Goal: Task Accomplishment & Management: Manage account settings

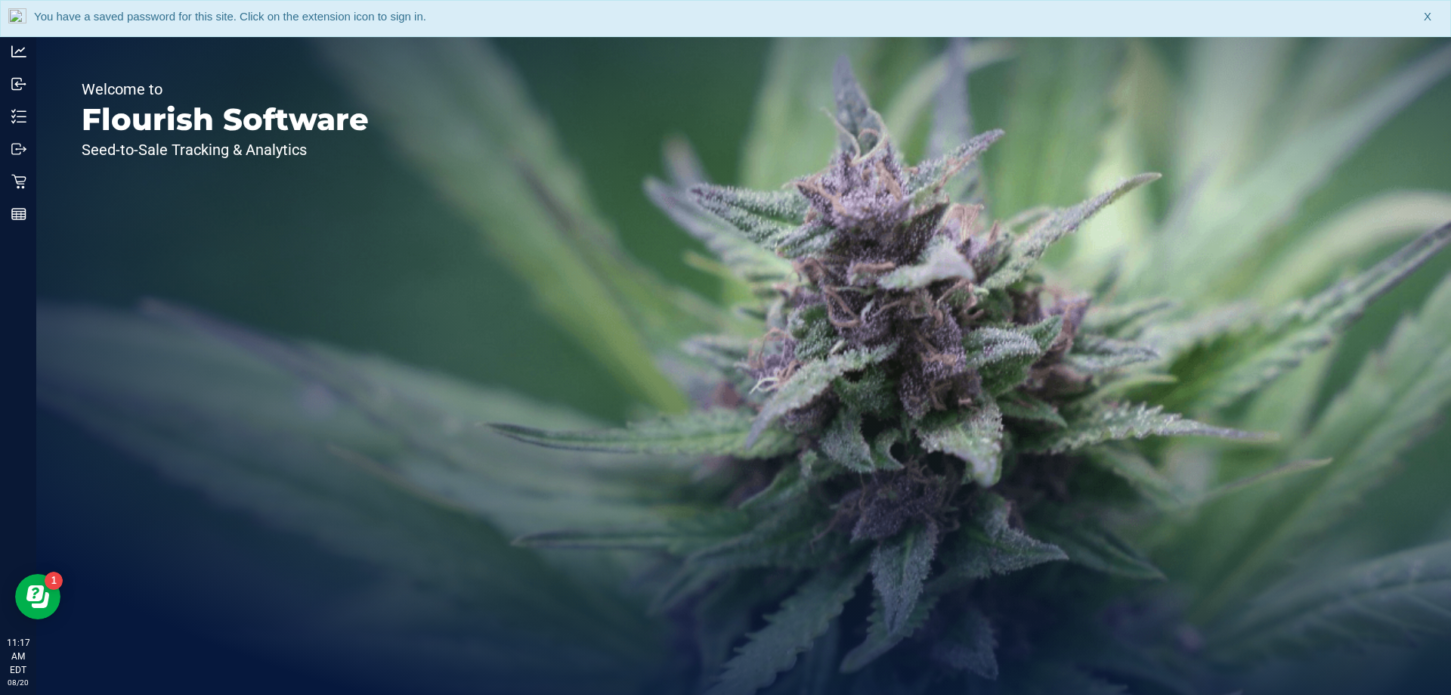
click at [1428, 17] on span "X" at bounding box center [1428, 16] width 8 height 17
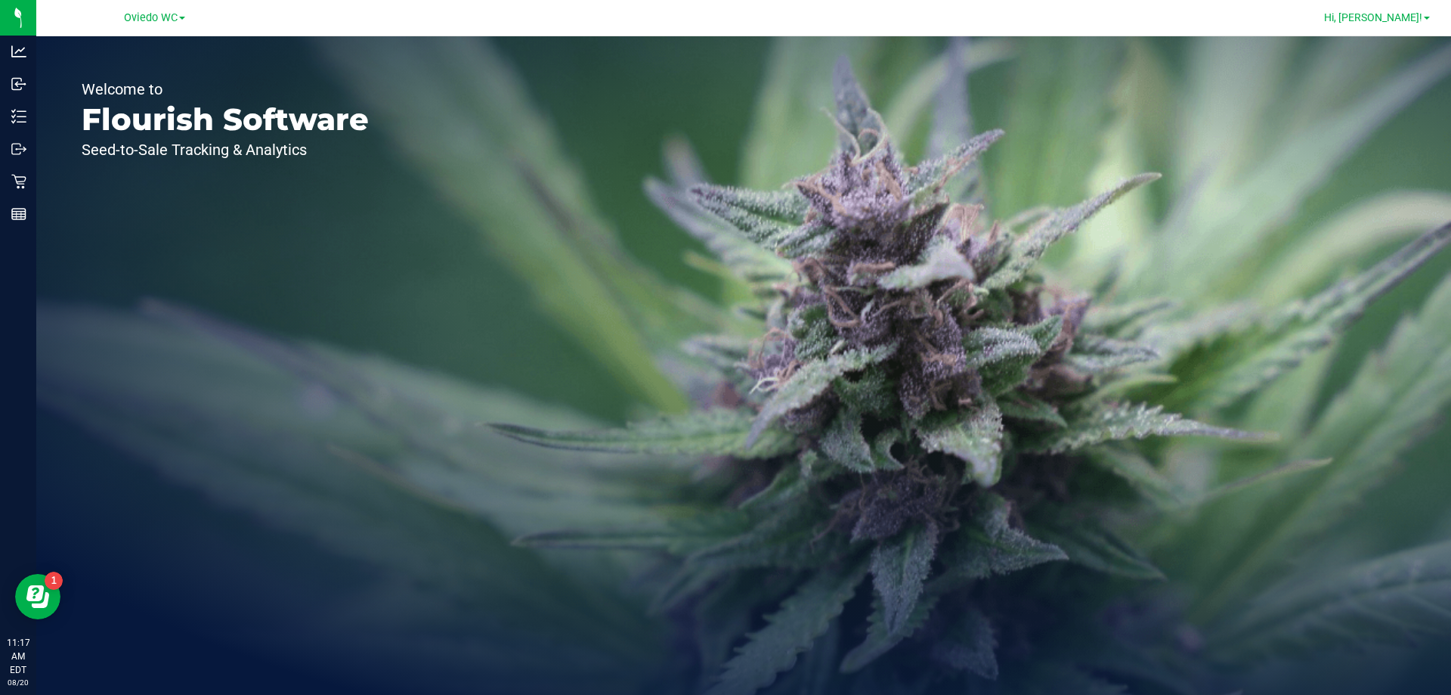
click at [1412, 21] on span "Hi, [PERSON_NAME]!" at bounding box center [1373, 17] width 98 height 12
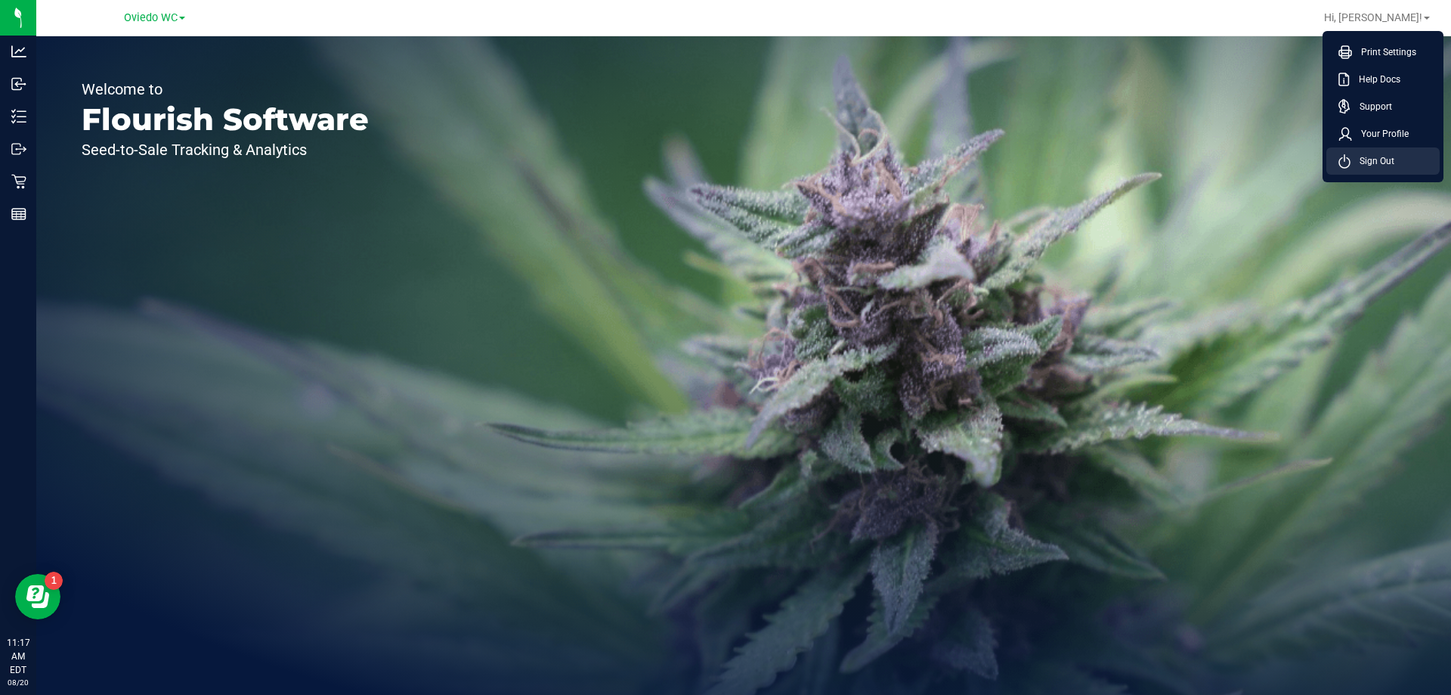
click at [1377, 163] on span "Sign Out" at bounding box center [1373, 160] width 44 height 15
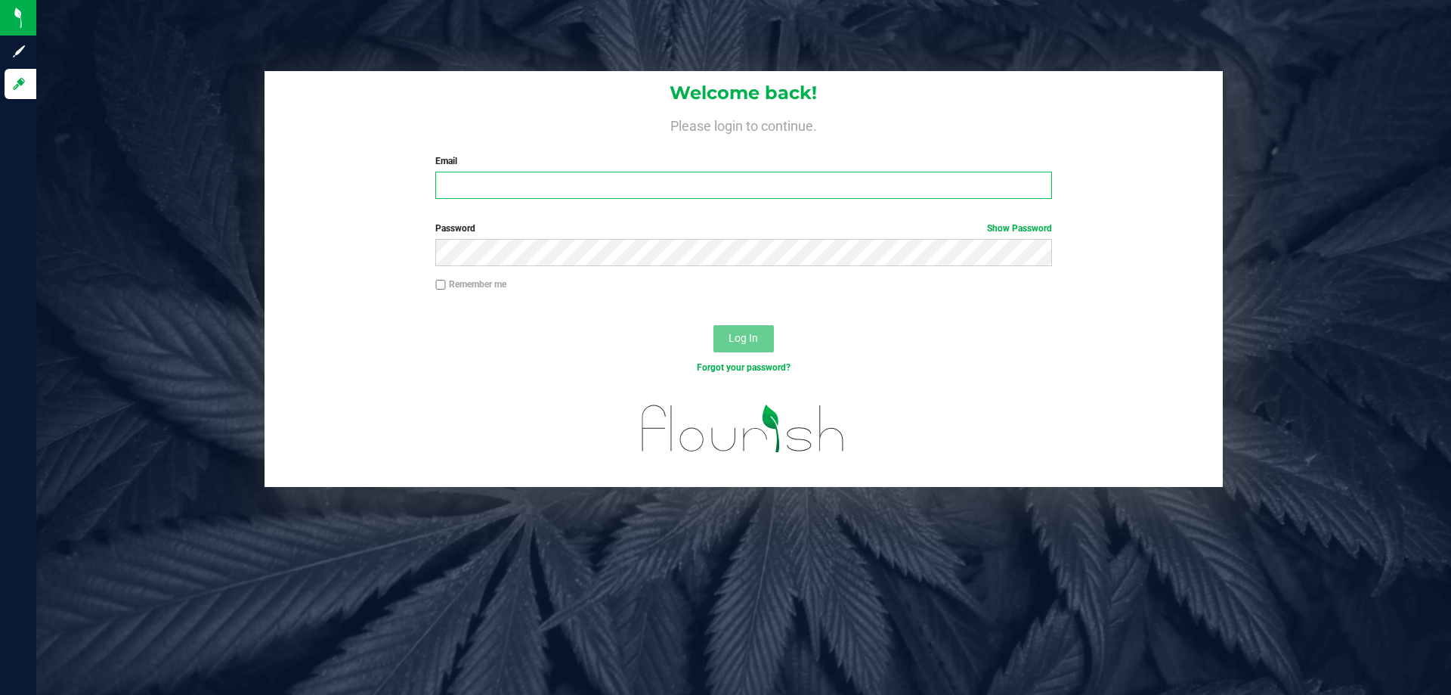
click at [860, 184] on input "Email" at bounding box center [743, 185] width 616 height 27
type input "[EMAIL_ADDRESS][DOMAIN_NAME]"
click at [713, 325] on button "Log In" at bounding box center [743, 338] width 60 height 27
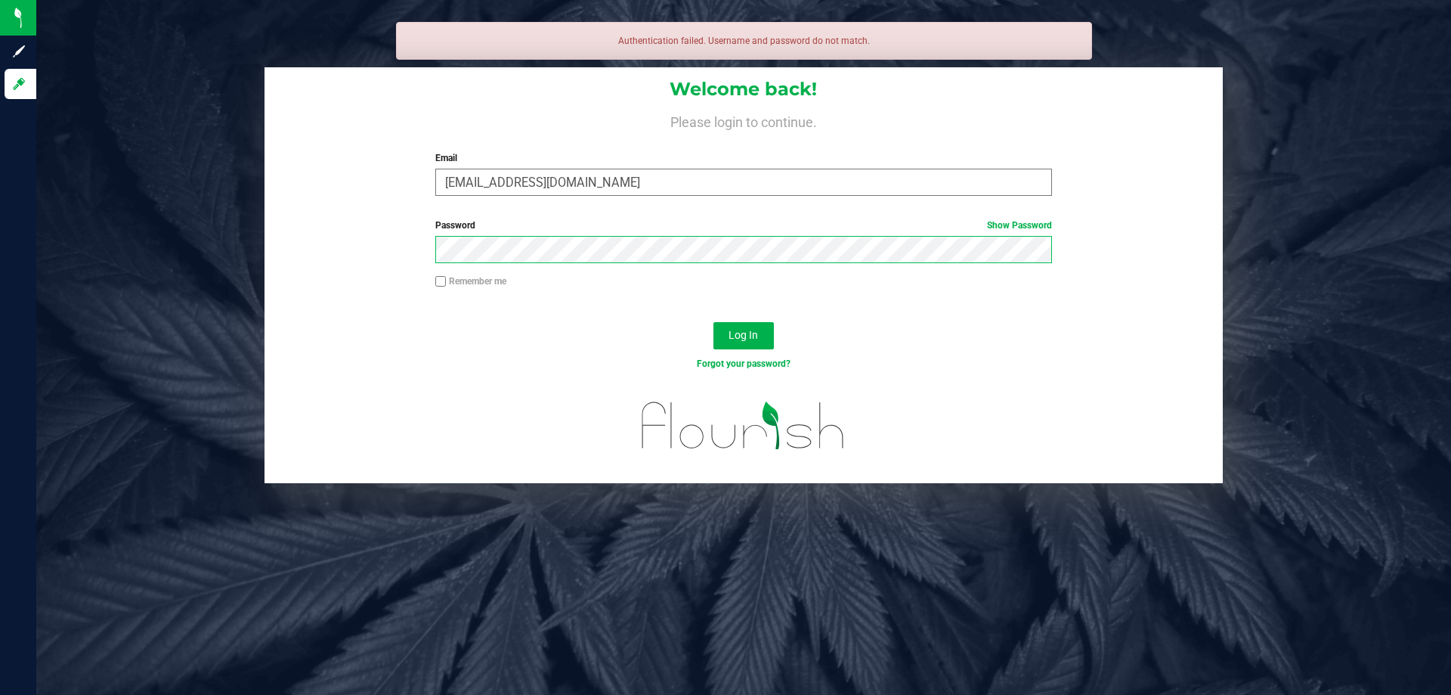
click at [713, 322] on button "Log In" at bounding box center [743, 335] width 60 height 27
